Goal: Information Seeking & Learning: Learn about a topic

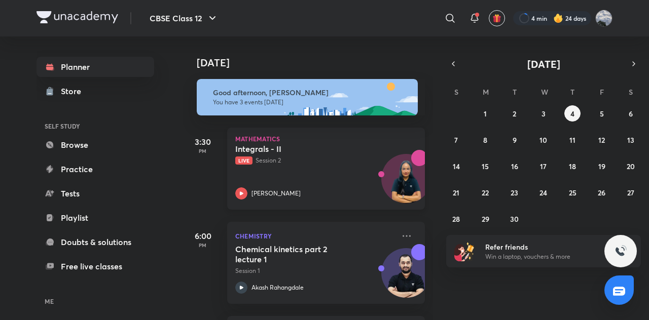
click at [303, 140] on p "Mathematics" at bounding box center [326, 139] width 182 height 6
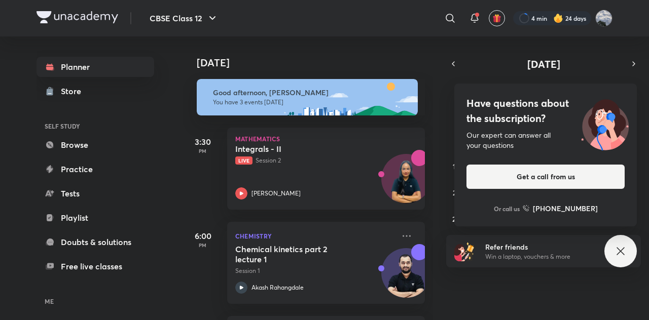
click at [304, 49] on div "[DATE]" at bounding box center [309, 53] width 253 height 32
